Goal: Find specific page/section: Find specific page/section

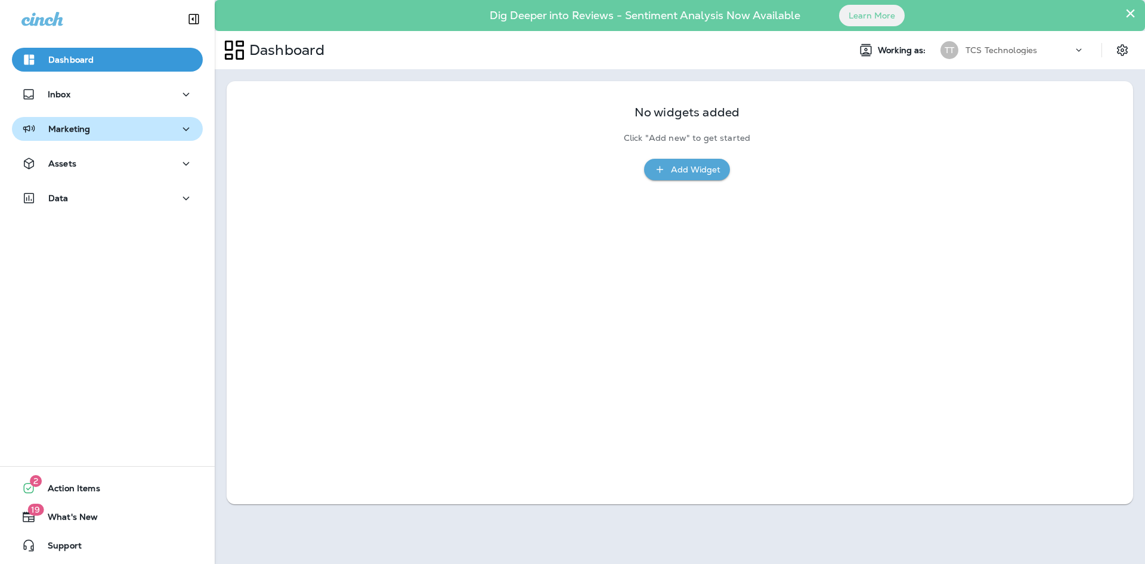
click at [143, 138] on button "Marketing" at bounding box center [107, 129] width 191 height 24
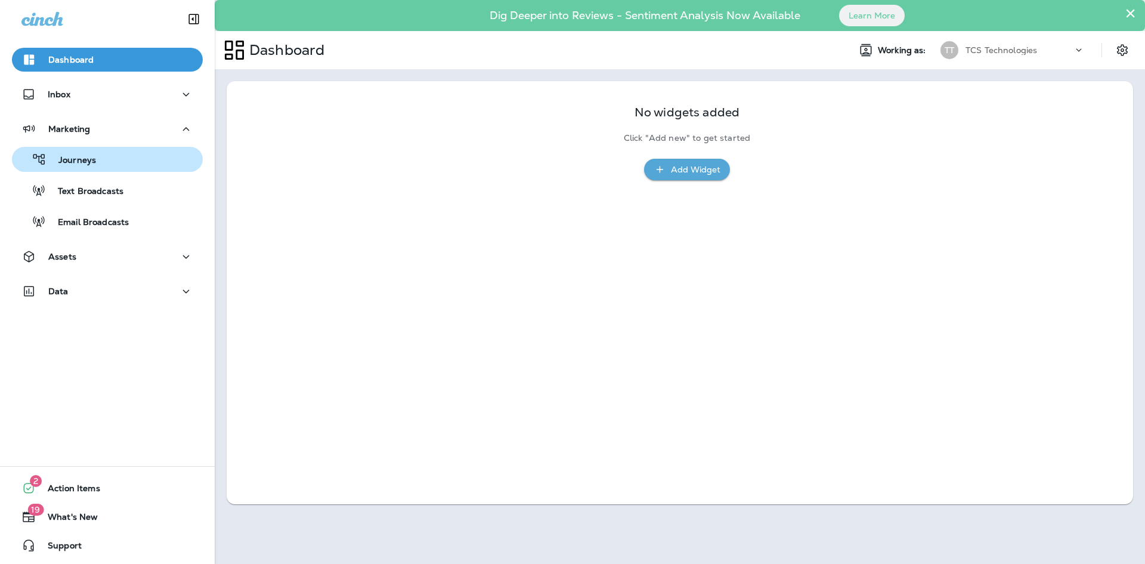
click at [141, 160] on div "Journeys" at bounding box center [107, 159] width 181 height 18
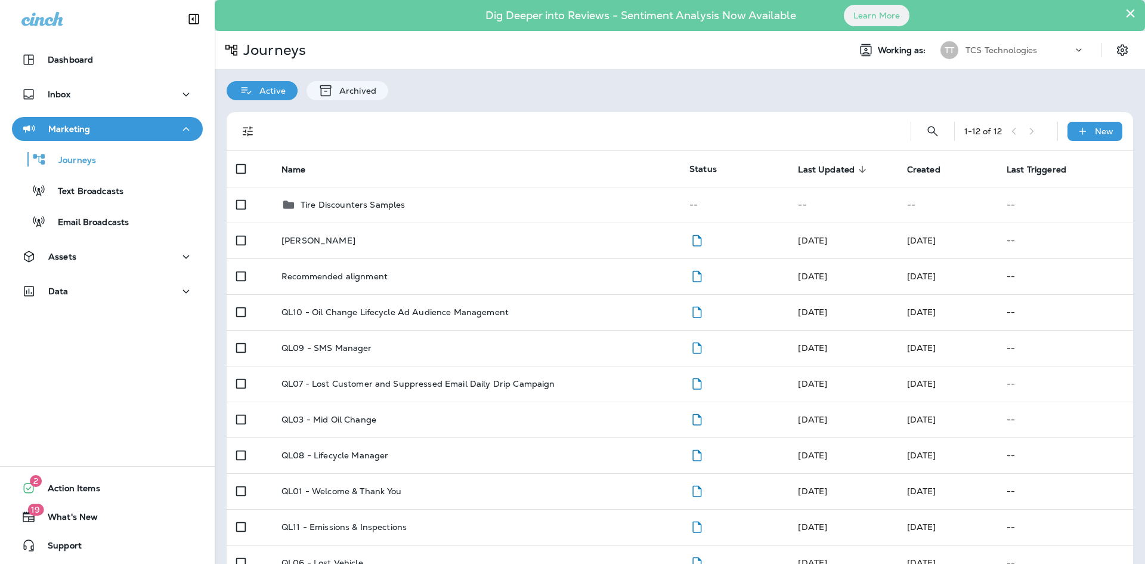
click at [1048, 54] on div "TCS Technologies" at bounding box center [1019, 50] width 107 height 18
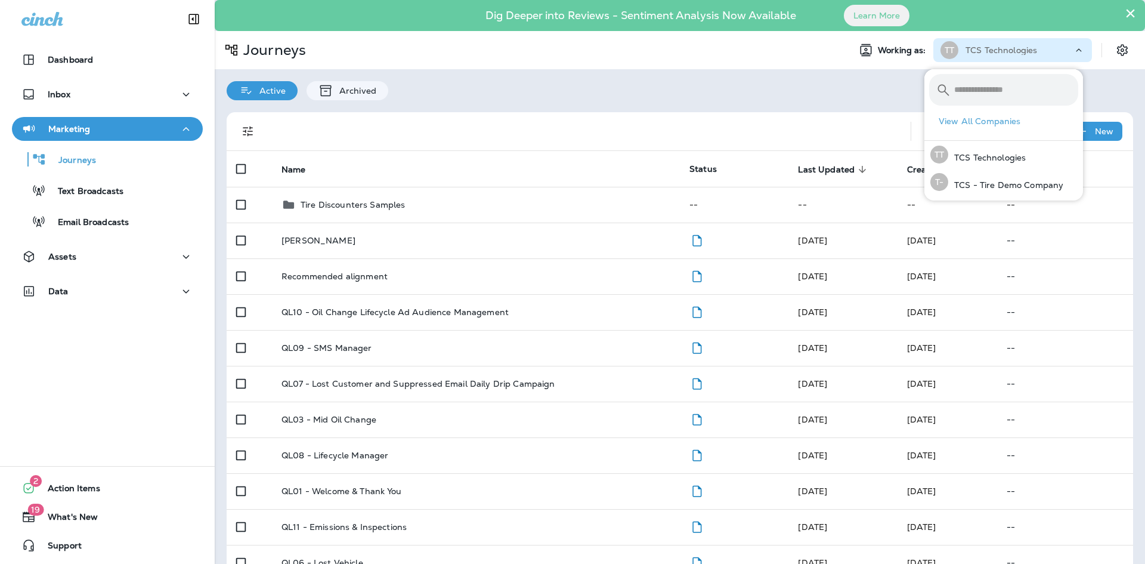
click at [1001, 123] on button "View All Companies" at bounding box center [1008, 121] width 149 height 18
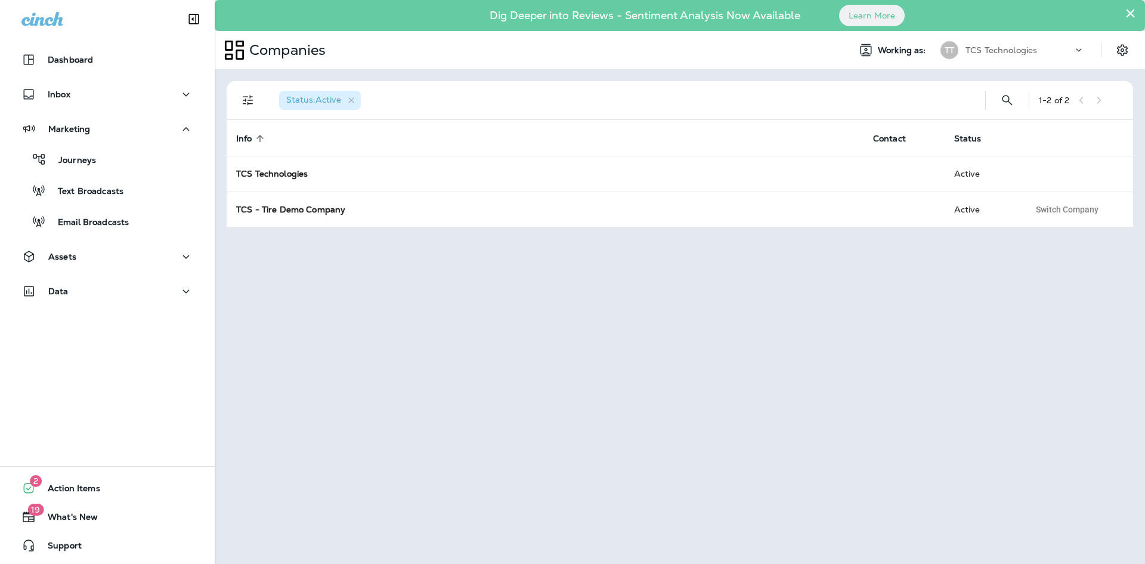
click at [704, 79] on div "Status : Active 1 - 2 of 2 Info sorted ascending Contact Status TCS Technologie…" at bounding box center [680, 316] width 930 height 494
click at [1079, 50] on icon at bounding box center [1079, 50] width 12 height 12
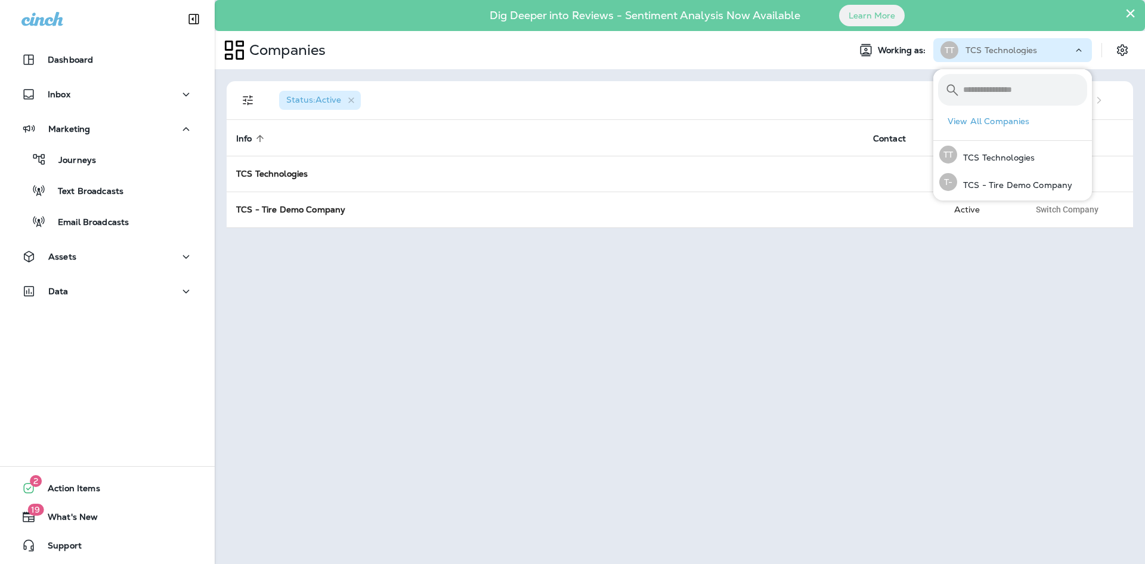
click at [986, 118] on button "View All Companies" at bounding box center [1017, 121] width 149 height 18
click at [1004, 74] on input "text" at bounding box center [1025, 90] width 124 height 32
click at [1007, 94] on input "text" at bounding box center [1025, 90] width 124 height 32
type input "*"
click at [782, 274] on div "1 - 2 of 2 Info sorted ascending Contact Status TCS Technologies Active TCS - T…" at bounding box center [680, 316] width 930 height 494
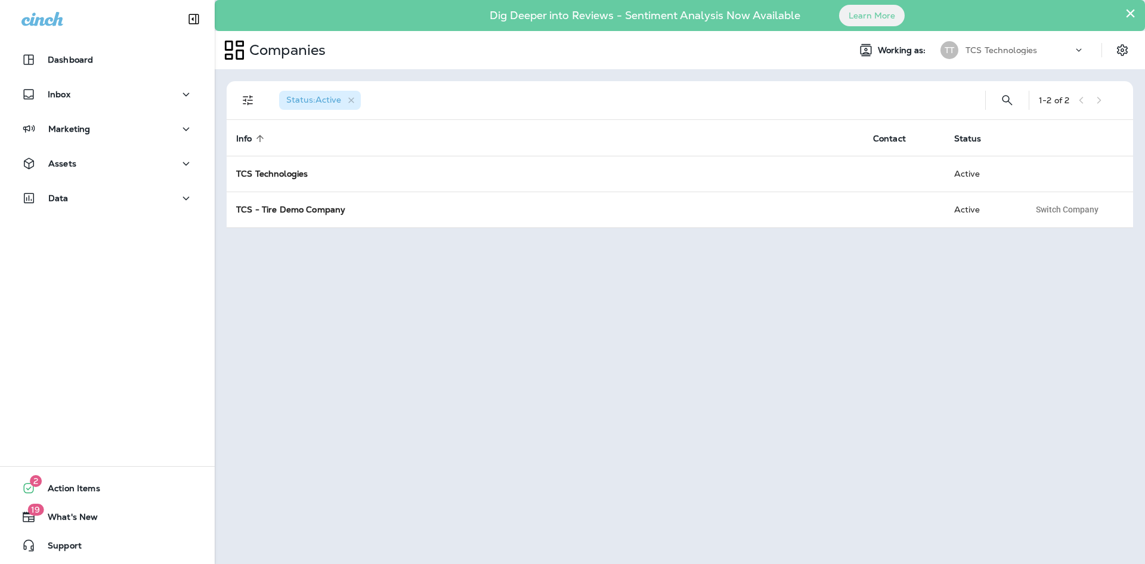
click at [1007, 47] on p "TCS Technologies" at bounding box center [1002, 50] width 72 height 10
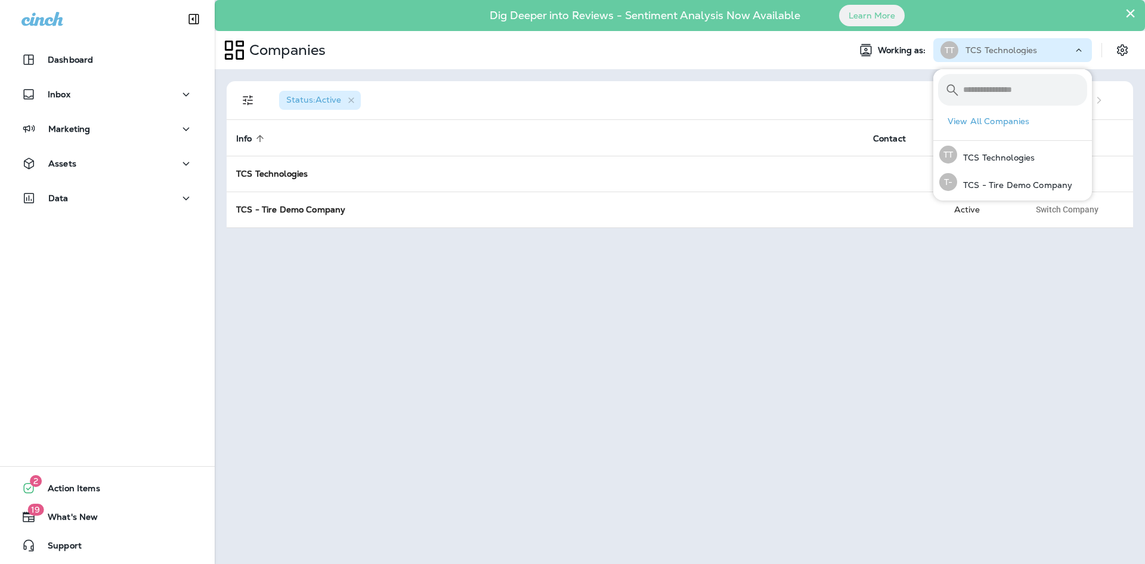
click at [1007, 47] on p "TCS Technologies" at bounding box center [1002, 50] width 72 height 10
